Goal: Information Seeking & Learning: Learn about a topic

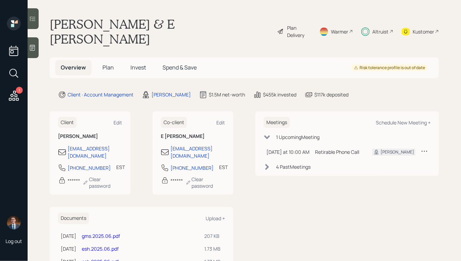
click at [380, 29] on div "Altruist" at bounding box center [378, 32] width 32 height 30
click at [113, 64] on span "Plan" at bounding box center [108, 68] width 11 height 8
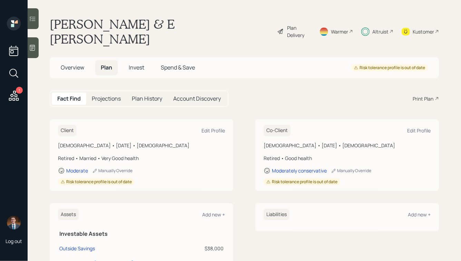
scroll to position [19, 0]
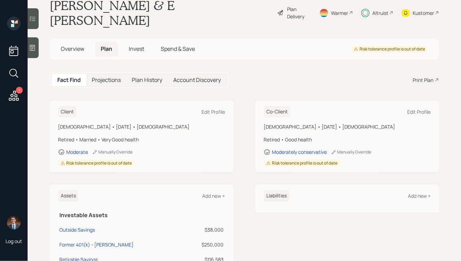
click at [133, 45] on span "Invest" at bounding box center [137, 49] width 16 height 8
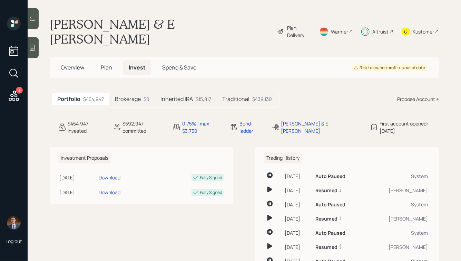
click at [134, 93] on div "Brokerage $0" at bounding box center [132, 99] width 46 height 13
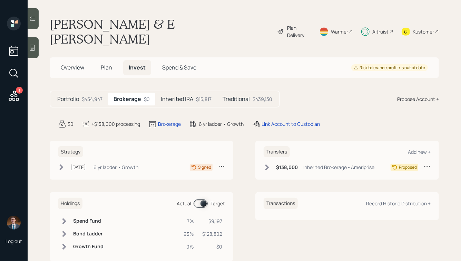
click at [245, 96] on h5 "Traditional" at bounding box center [236, 99] width 27 height 7
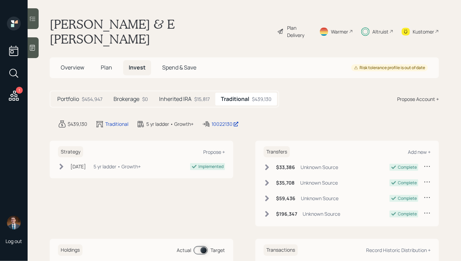
click at [129, 96] on h5 "Brokerage" at bounding box center [127, 99] width 26 height 7
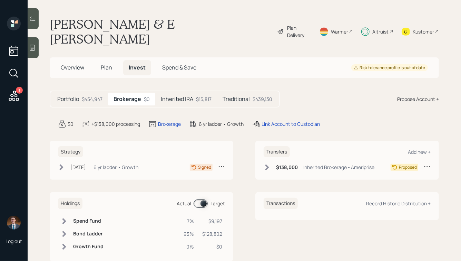
click at [79, 93] on div "Portfolio $454,947" at bounding box center [80, 99] width 56 height 13
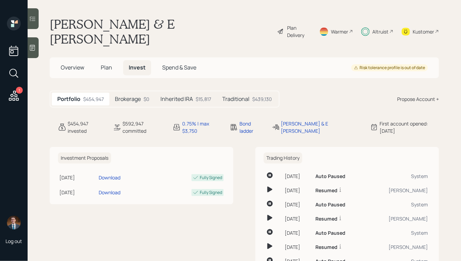
click at [99, 60] on h5 "Plan" at bounding box center [106, 67] width 22 height 15
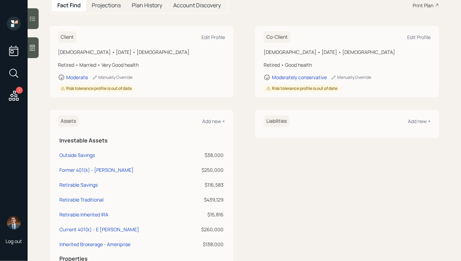
scroll to position [93, 0]
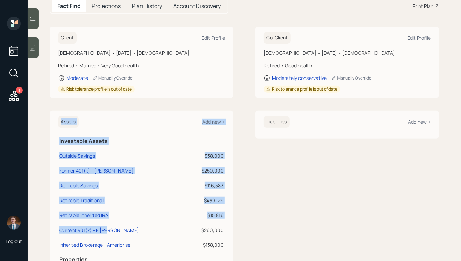
drag, startPoint x: 131, startPoint y: 217, endPoint x: 56, endPoint y: 133, distance: 112.6
click at [56, 133] on div "Assets Add new + Investable Assets Outside Savings $38,000 Former 401(k) - [PER…" at bounding box center [142, 198] width 184 height 175
click at [74, 133] on th "Investable Assets" at bounding box center [141, 140] width 167 height 14
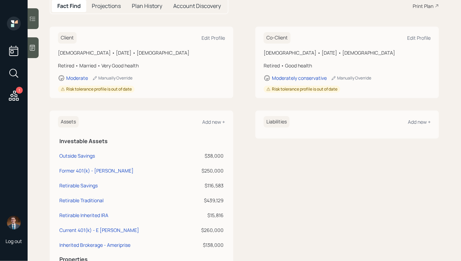
scroll to position [0, 0]
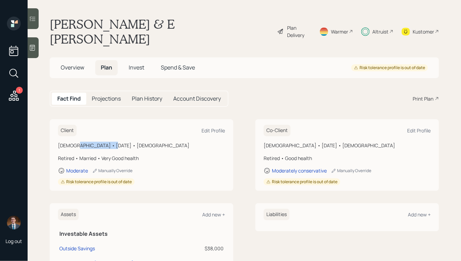
drag, startPoint x: 76, startPoint y: 131, endPoint x: 109, endPoint y: 129, distance: 33.9
click at [109, 142] on div "[DEMOGRAPHIC_DATA] • [DATE] • [DEMOGRAPHIC_DATA]" at bounding box center [141, 145] width 167 height 7
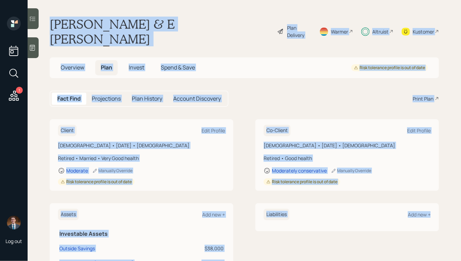
drag, startPoint x: 50, startPoint y: 21, endPoint x: 376, endPoint y: 230, distance: 387.3
click at [376, 230] on main "[PERSON_NAME] & E [PERSON_NAME] Plan Delivery Warmer Altruist Kustomer Overview…" at bounding box center [245, 130] width 434 height 261
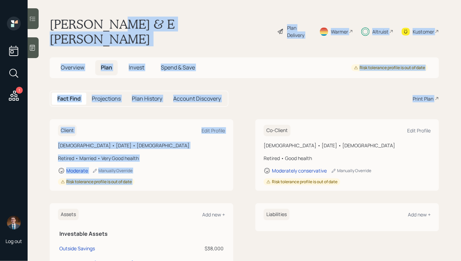
drag, startPoint x: 249, startPoint y: 92, endPoint x: 105, endPoint y: 21, distance: 160.4
click at [105, 21] on main "[PERSON_NAME] & E [PERSON_NAME] Plan Delivery Warmer Altruist Kustomer Overview…" at bounding box center [245, 130] width 434 height 261
click at [104, 21] on h1 "[PERSON_NAME] & E [PERSON_NAME]" at bounding box center [161, 32] width 222 height 30
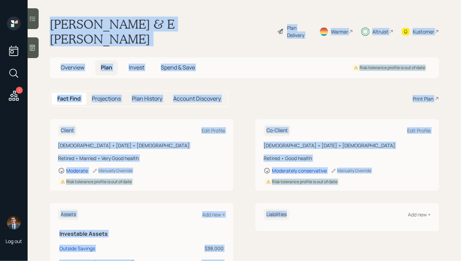
drag, startPoint x: 50, startPoint y: 21, endPoint x: 337, endPoint y: 224, distance: 351.4
click at [337, 224] on main "[PERSON_NAME] & E [PERSON_NAME] Plan Delivery Warmer Altruist Kustomer Overview…" at bounding box center [245, 130] width 434 height 261
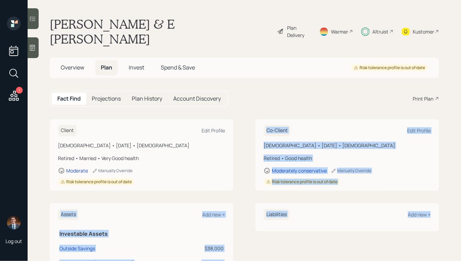
drag, startPoint x: 435, startPoint y: 226, endPoint x: 267, endPoint y: 71, distance: 228.1
click at [267, 71] on main "[PERSON_NAME] & E [PERSON_NAME] Plan Delivery Warmer Altruist Kustomer Overview…" at bounding box center [245, 130] width 434 height 261
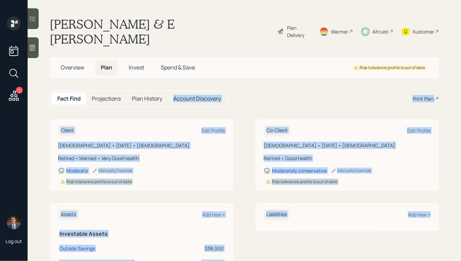
click at [267, 91] on div "Fact Find Projections Plan History Account Discovery Print Plan" at bounding box center [245, 99] width 390 height 16
